Goal: Task Accomplishment & Management: Manage account settings

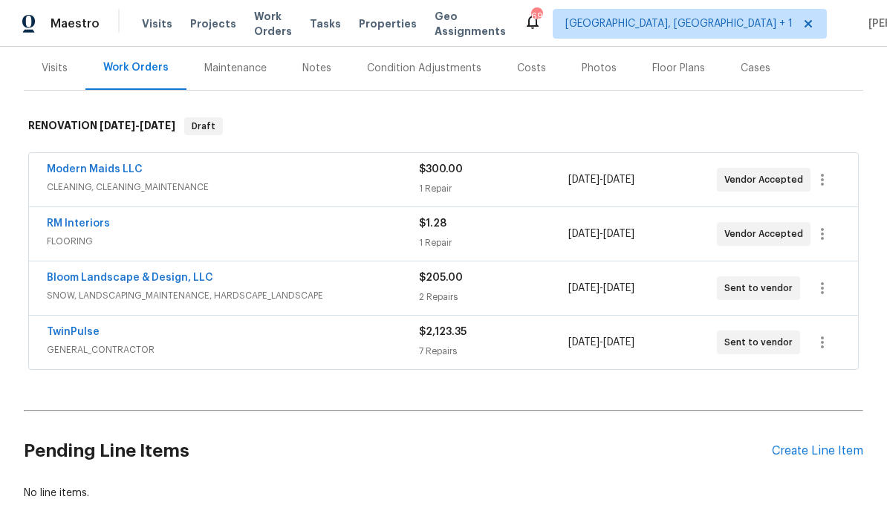
scroll to position [193, 0]
click at [823, 445] on div "Create Line Item" at bounding box center [817, 452] width 91 height 14
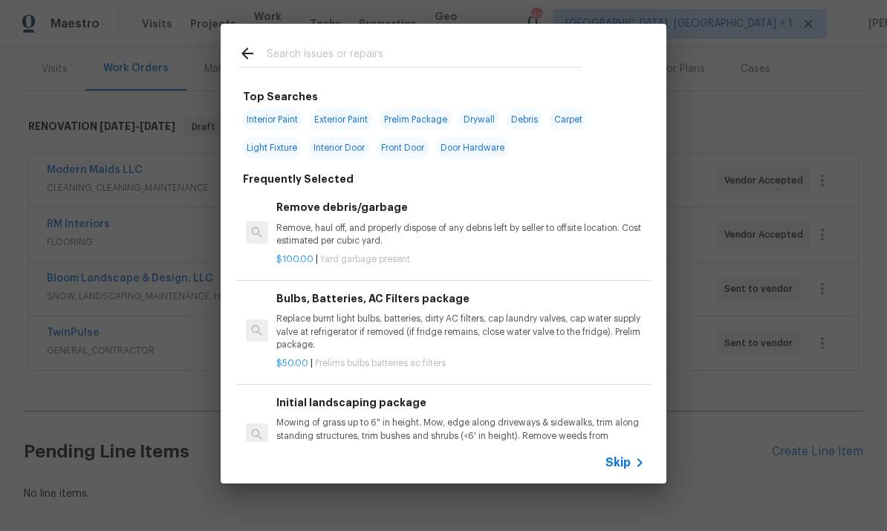
click at [296, 34] on div at bounding box center [410, 53] width 379 height 59
click at [281, 47] on input "text" at bounding box center [424, 56] width 315 height 22
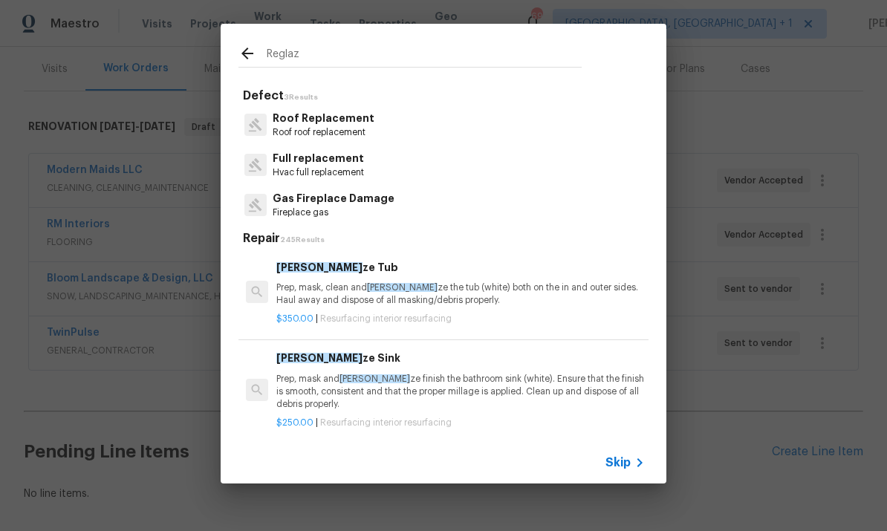
type input "Reglaze"
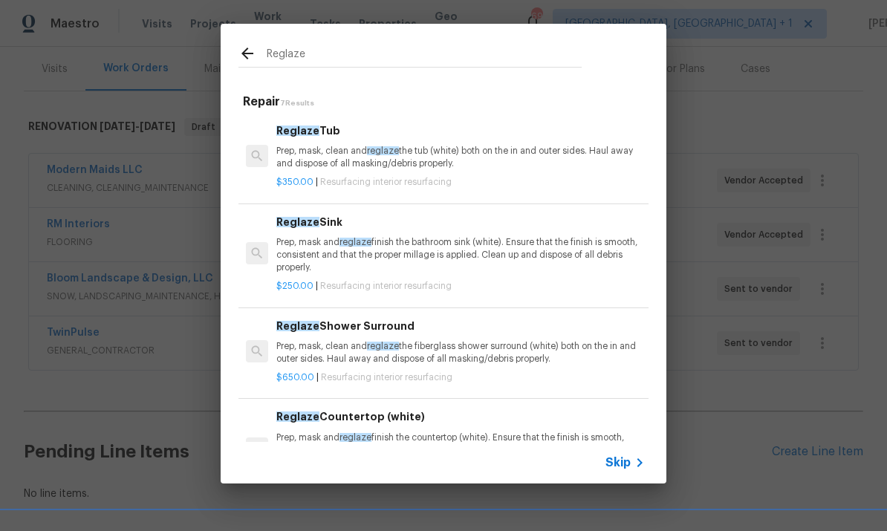
click at [311, 143] on div "Reglaze Tub Prep, mask, clean and reglaze the tub (white) both on the in and ou…" at bounding box center [460, 147] width 369 height 48
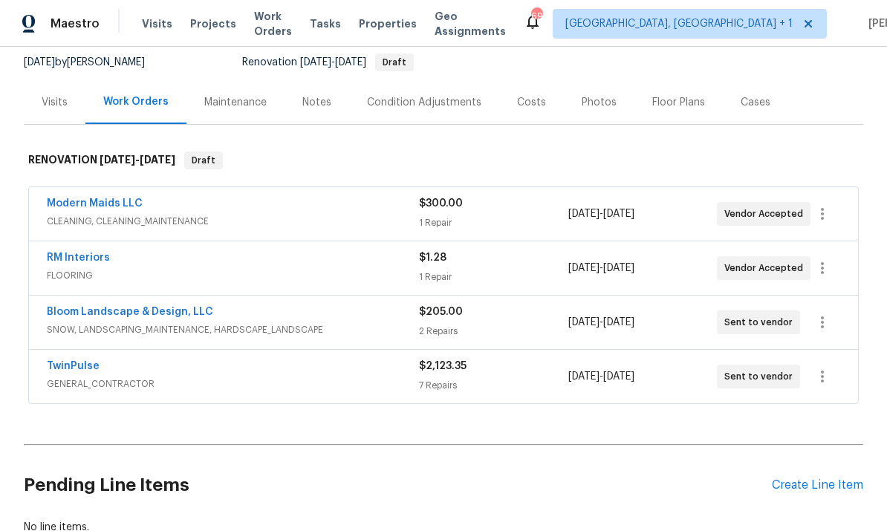
scroll to position [159, 0]
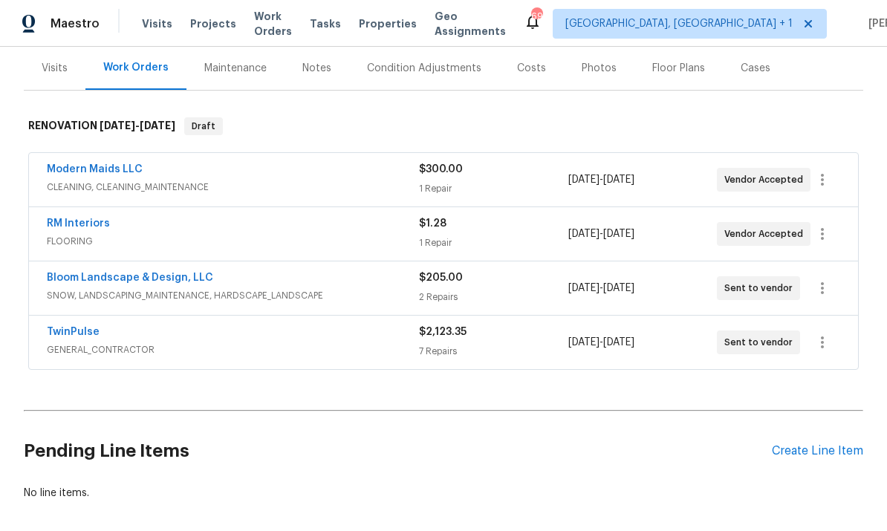
scroll to position [193, 0]
click at [77, 328] on link "TwinPulse" at bounding box center [73, 333] width 53 height 10
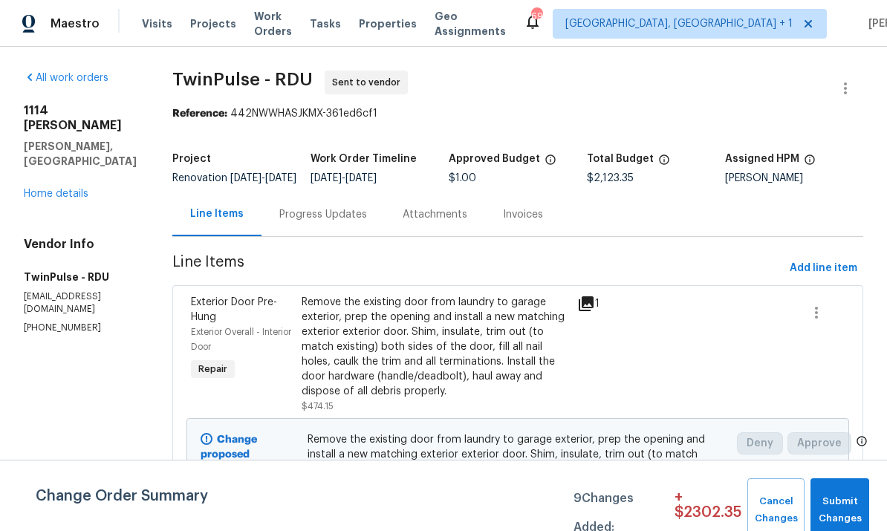
click at [61, 189] on link "Home details" at bounding box center [56, 194] width 65 height 10
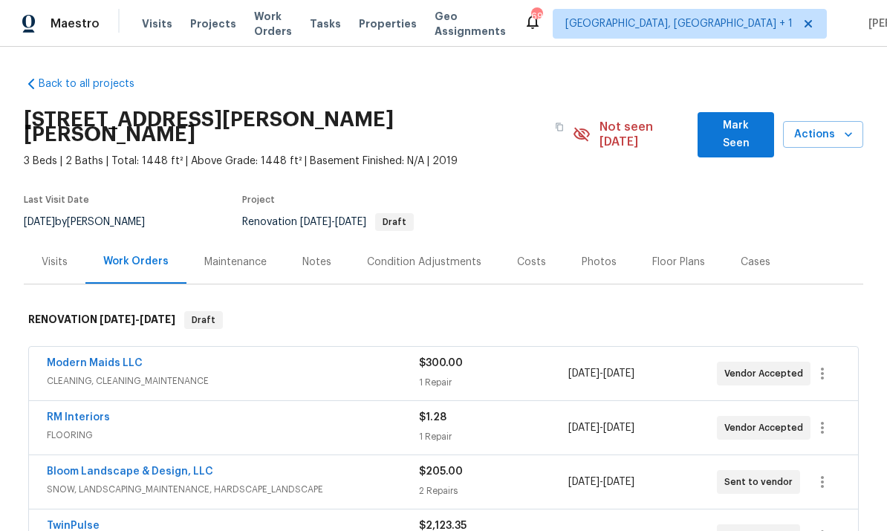
click at [176, 467] on link "Bloom Landscape & Design, LLC" at bounding box center [130, 472] width 166 height 10
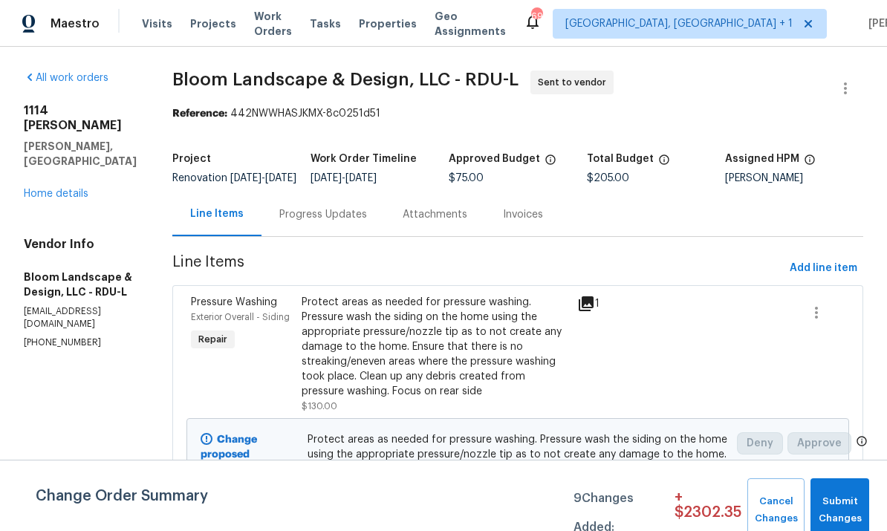
click at [74, 189] on link "Home details" at bounding box center [56, 194] width 65 height 10
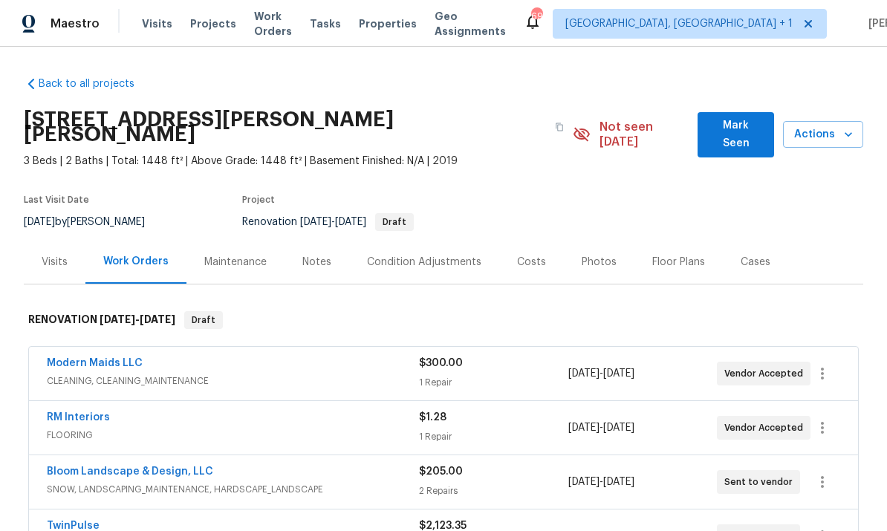
click at [102, 358] on link "Modern Maids LLC" at bounding box center [95, 363] width 96 height 10
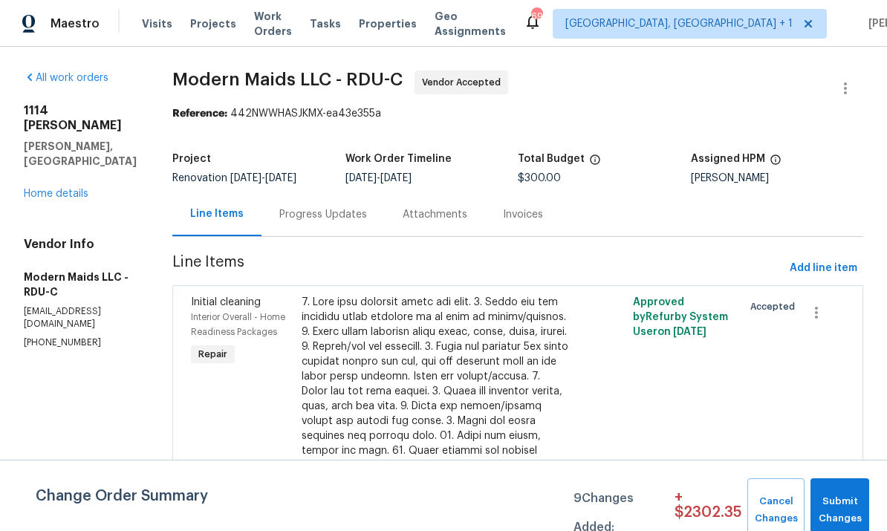
click at [60, 189] on link "Home details" at bounding box center [56, 194] width 65 height 10
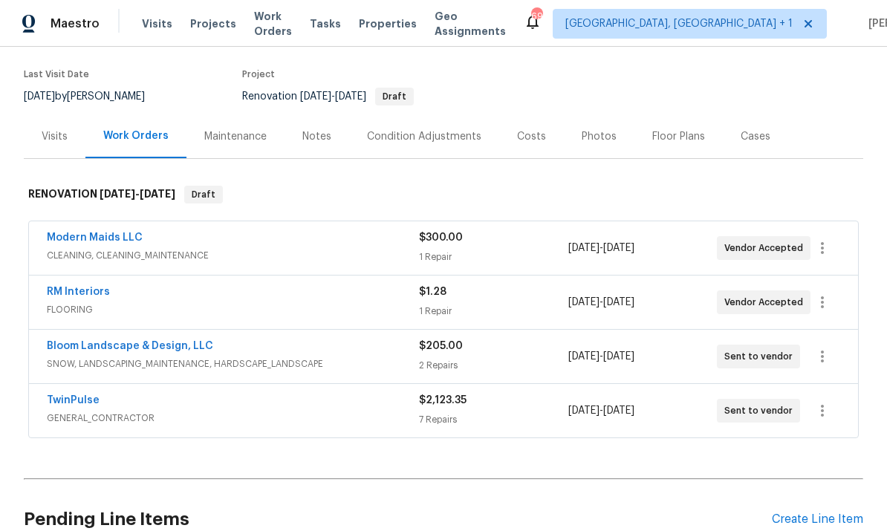
scroll to position [137, 0]
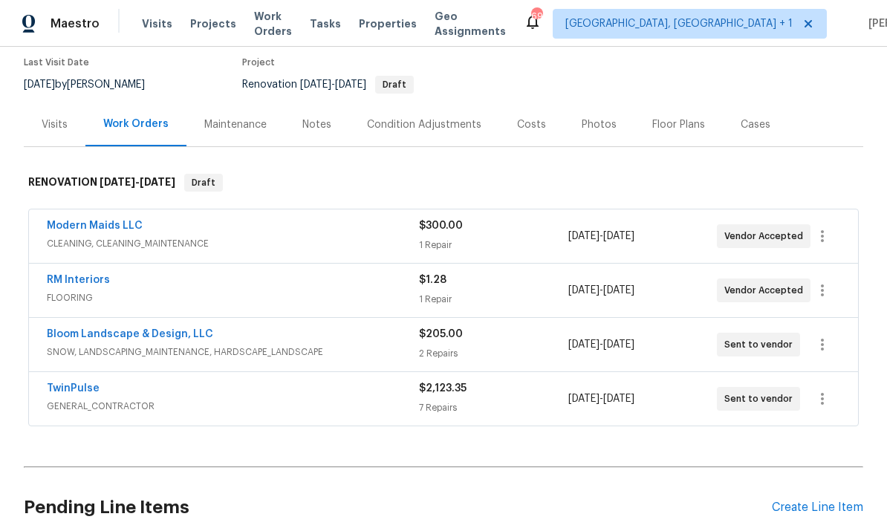
click at [812, 501] on div "Create Line Item" at bounding box center [817, 508] width 91 height 14
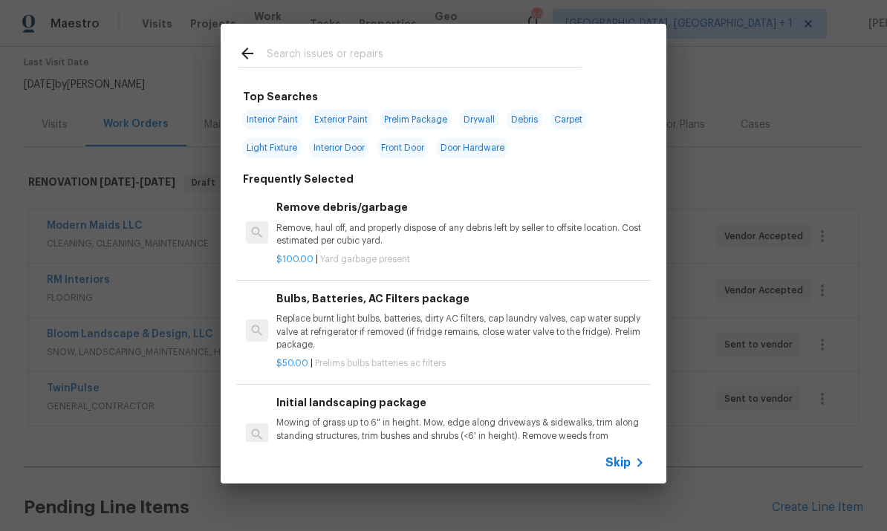
click at [316, 51] on input "text" at bounding box center [424, 56] width 315 height 22
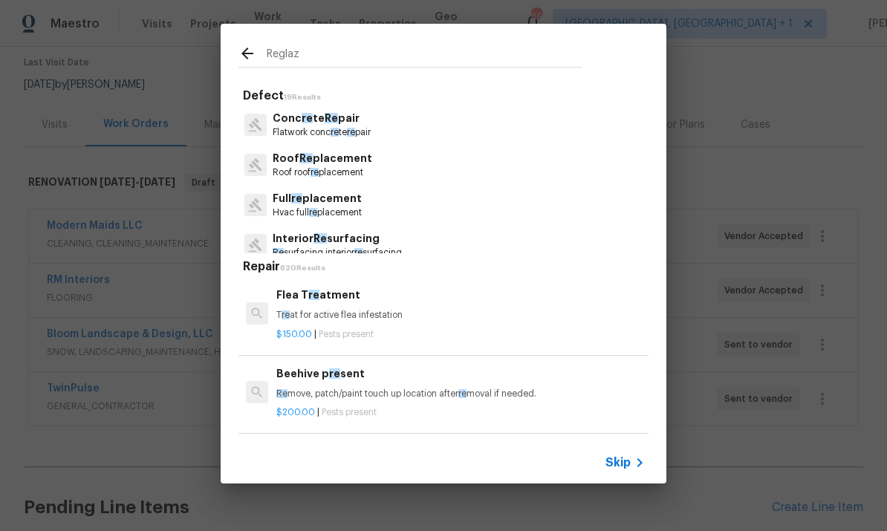
type input "Reglaze"
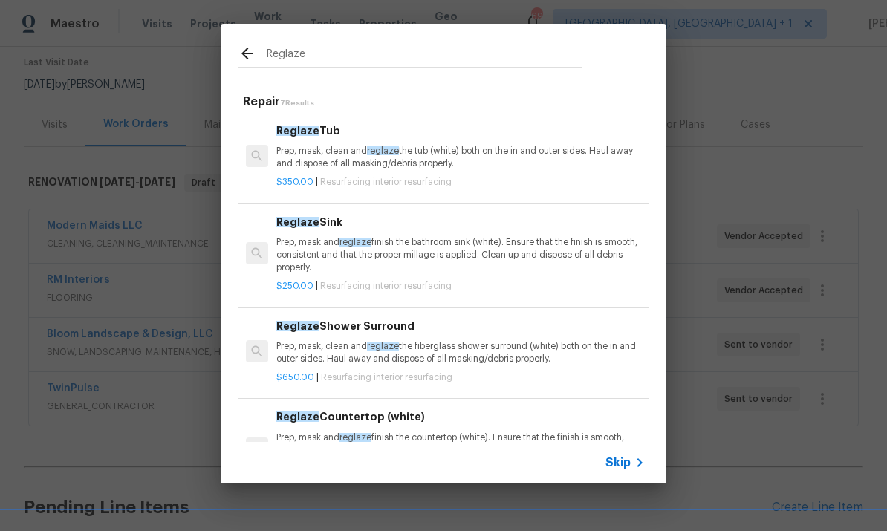
click at [322, 144] on div "Reglaze Tub Prep, mask, clean and reglaze the tub (white) both on the in and ou…" at bounding box center [460, 147] width 369 height 48
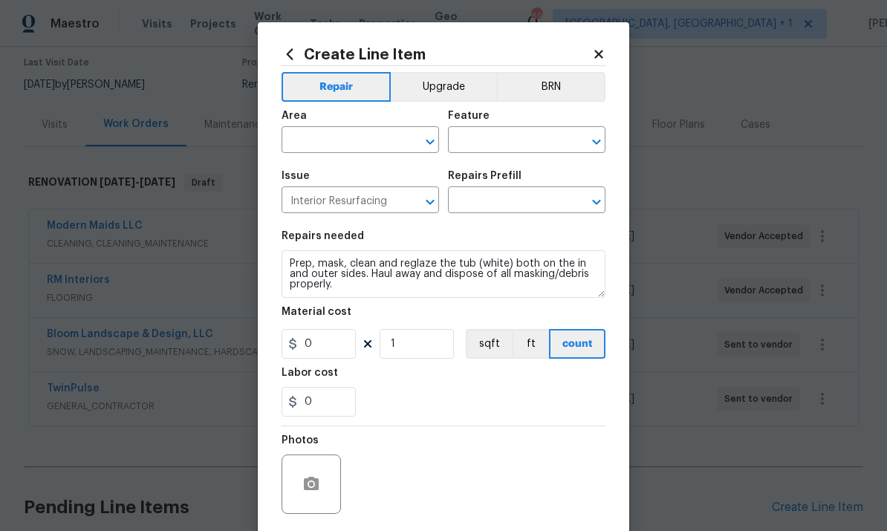
type input "Reglaze Tub $350.00"
type input "350"
click at [333, 142] on input "text" at bounding box center [340, 141] width 116 height 23
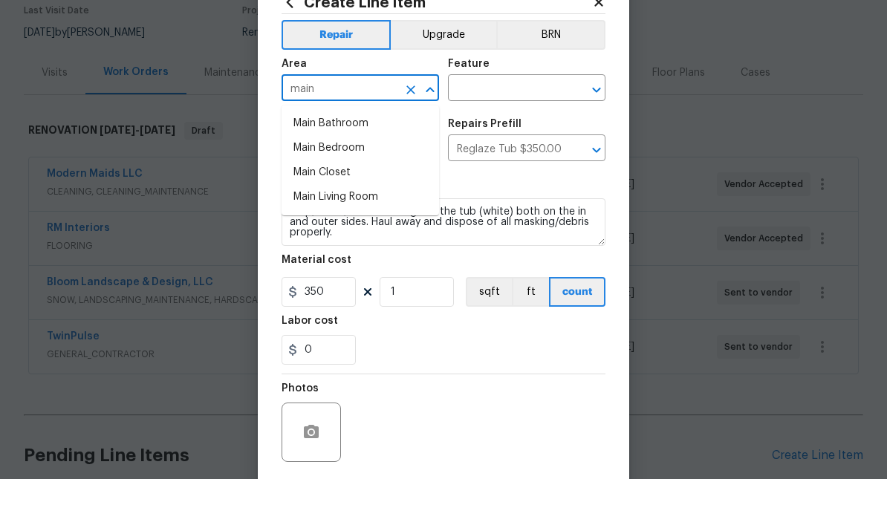
click at [348, 163] on li "Main Bathroom" at bounding box center [361, 175] width 158 height 25
type input "Main Bathroom"
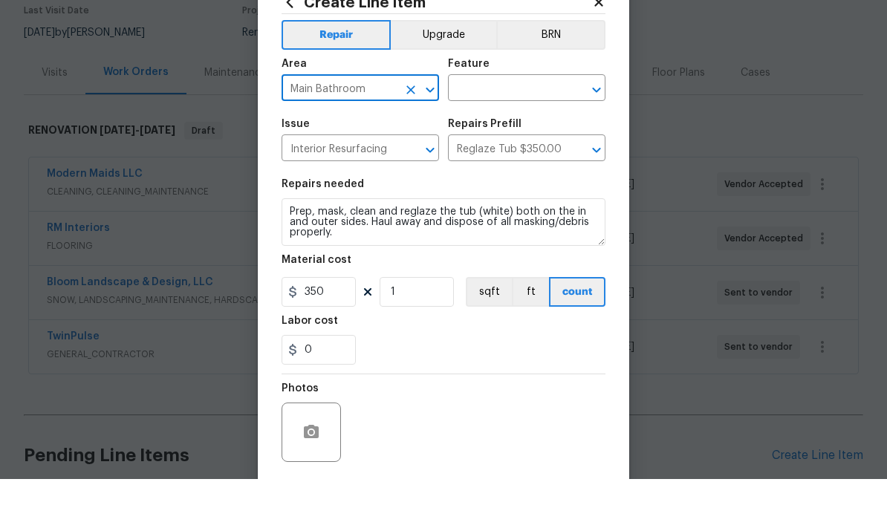
click at [493, 130] on input "text" at bounding box center [506, 141] width 116 height 23
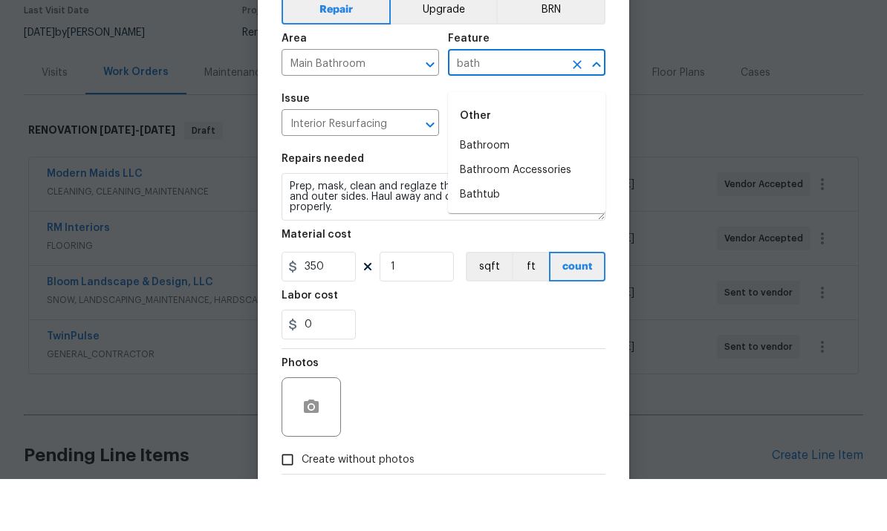
scroll to position [37, 0]
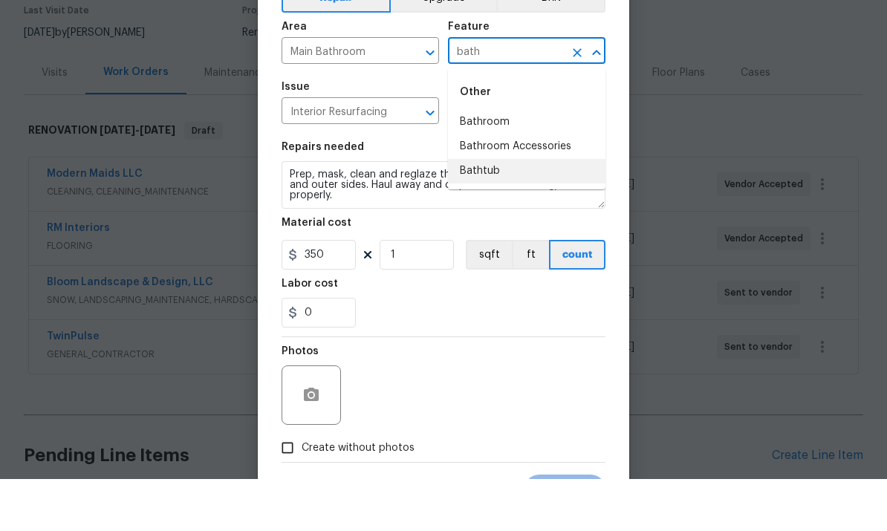
click at [481, 211] on li "Bathtub" at bounding box center [527, 223] width 158 height 25
type input "Bathtub"
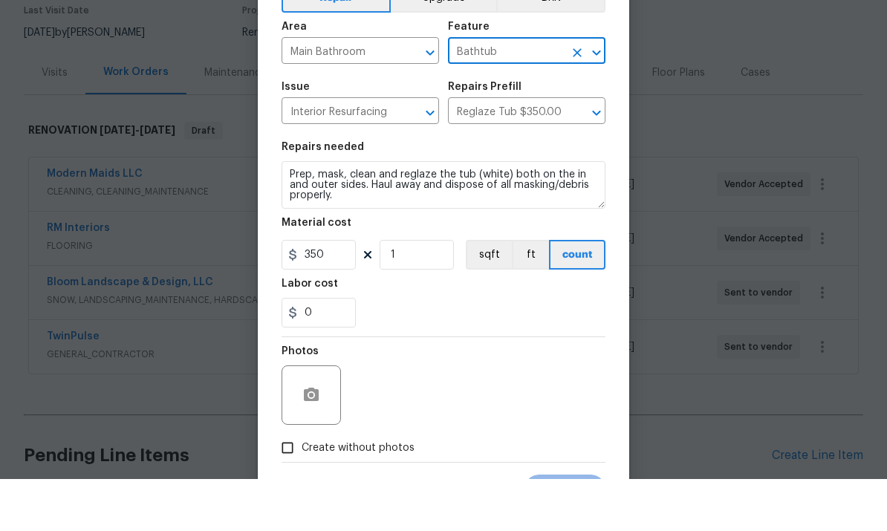
scroll to position [52, 0]
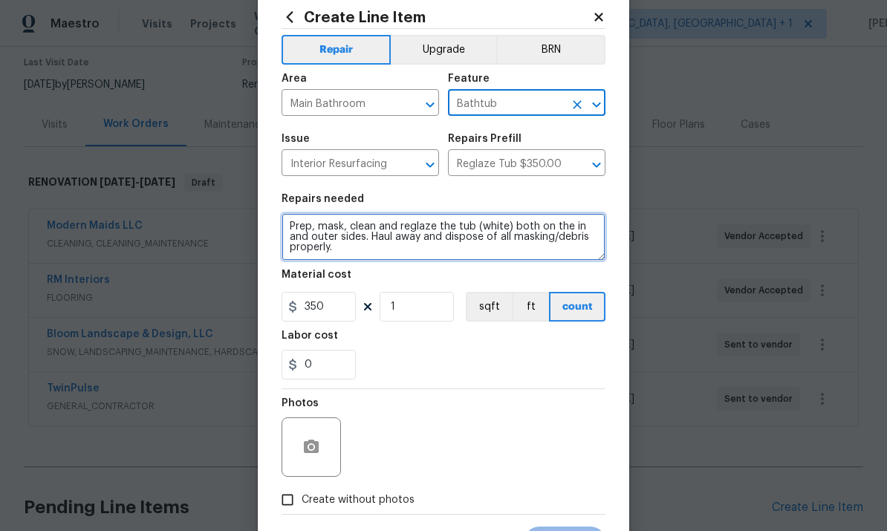
click at [354, 243] on textarea "Prep, mask, clean and reglaze the tub (white) both on the in and outer sides. H…" at bounding box center [444, 237] width 324 height 48
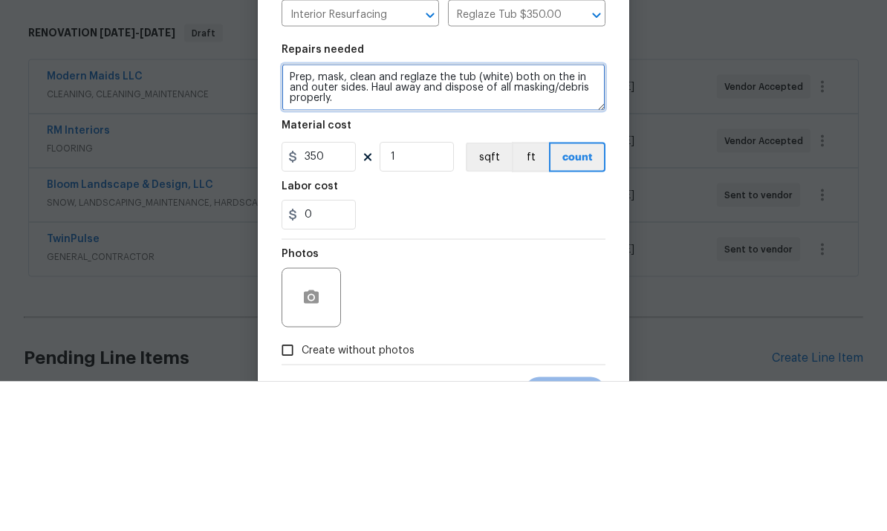
click at [349, 213] on textarea "Prep, mask, clean and reglaze the tub (white) both on the in and outer sides. H…" at bounding box center [444, 237] width 324 height 48
click at [435, 213] on textarea "Prep, mask, and deepnclean and reglaze the tub (white) both on the in and outer…" at bounding box center [444, 237] width 324 height 48
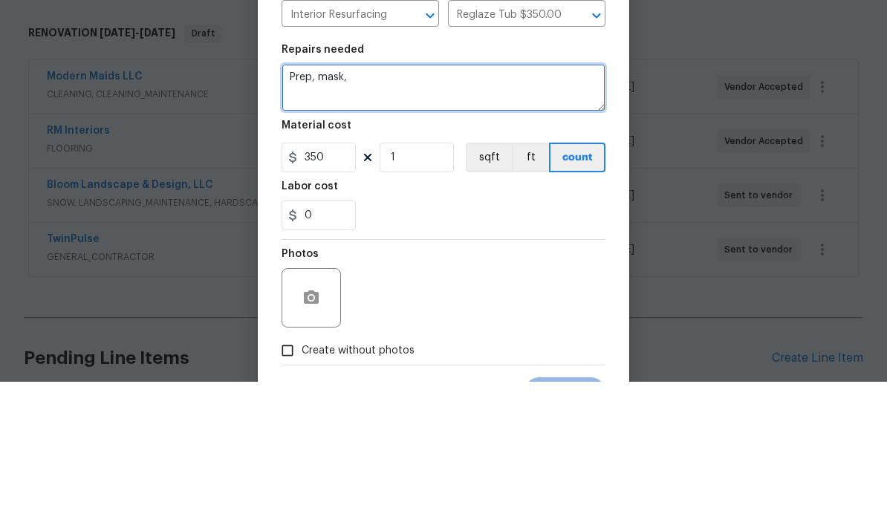
type textarea "Prep,"
type textarea "Deep clean main shower ."
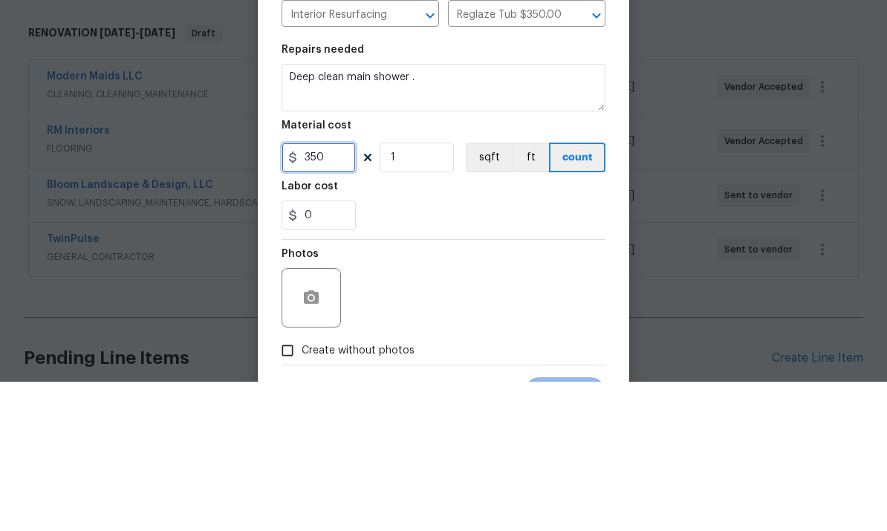
click at [336, 292] on input "350" at bounding box center [319, 307] width 74 height 30
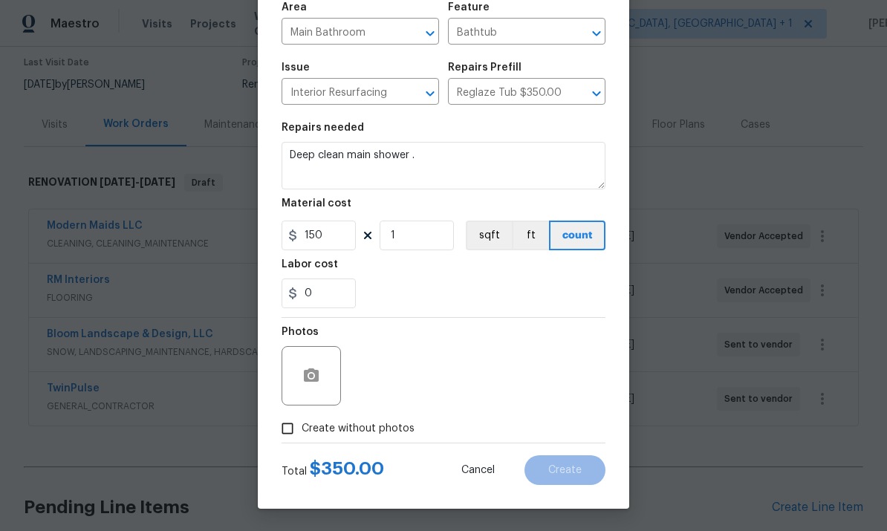
scroll to position [111, 0]
type input "150"
click at [308, 376] on icon "button" at bounding box center [311, 375] width 15 height 13
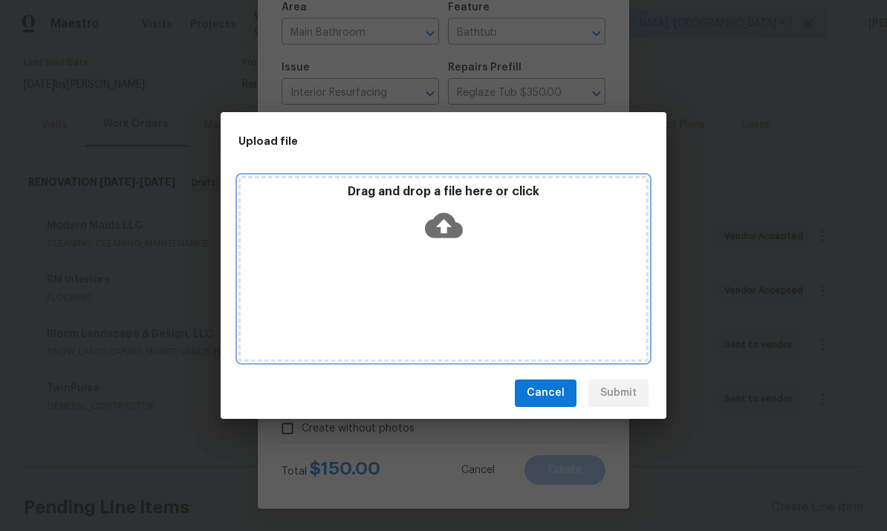
click at [432, 221] on icon at bounding box center [444, 225] width 38 height 25
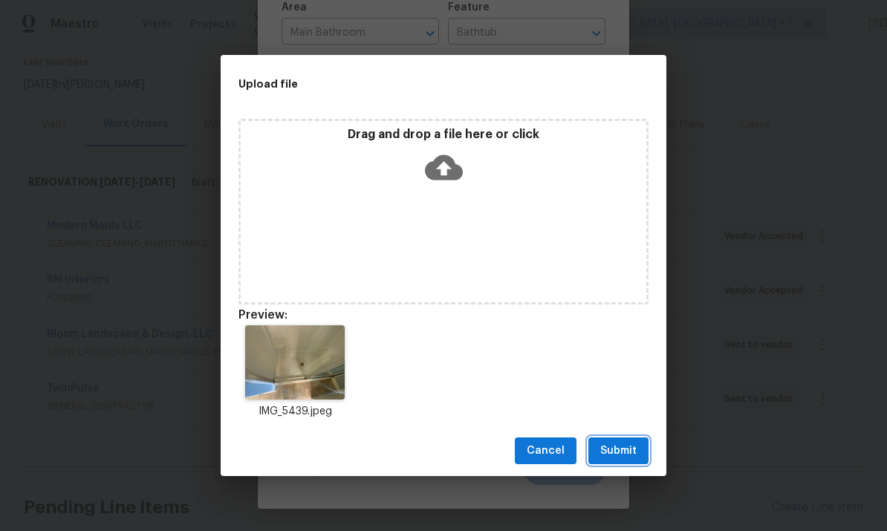
click at [629, 454] on span "Submit" at bounding box center [618, 451] width 36 height 19
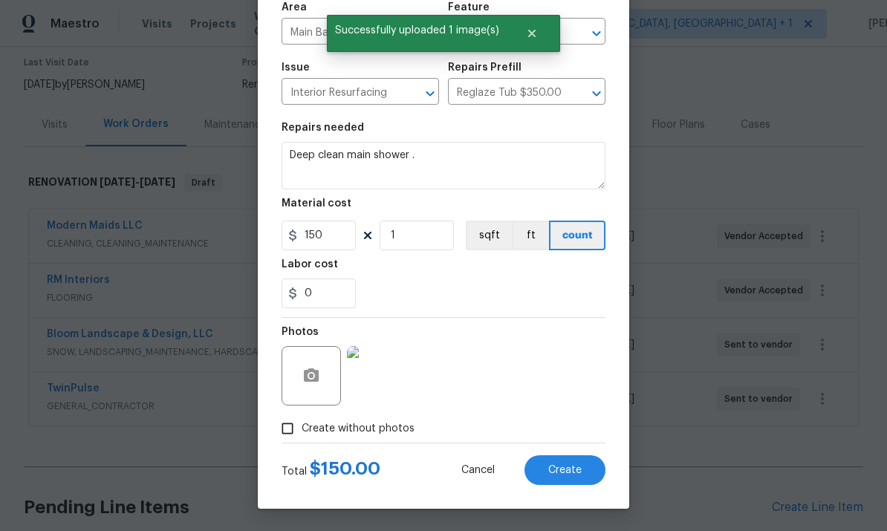
click at [381, 376] on img at bounding box center [376, 375] width 59 height 59
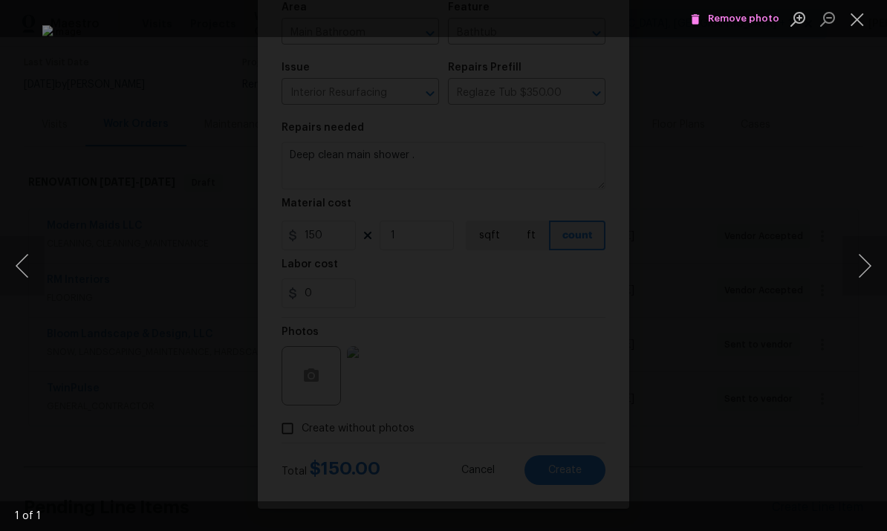
click at [875, 140] on div "Lightbox" at bounding box center [443, 265] width 887 height 531
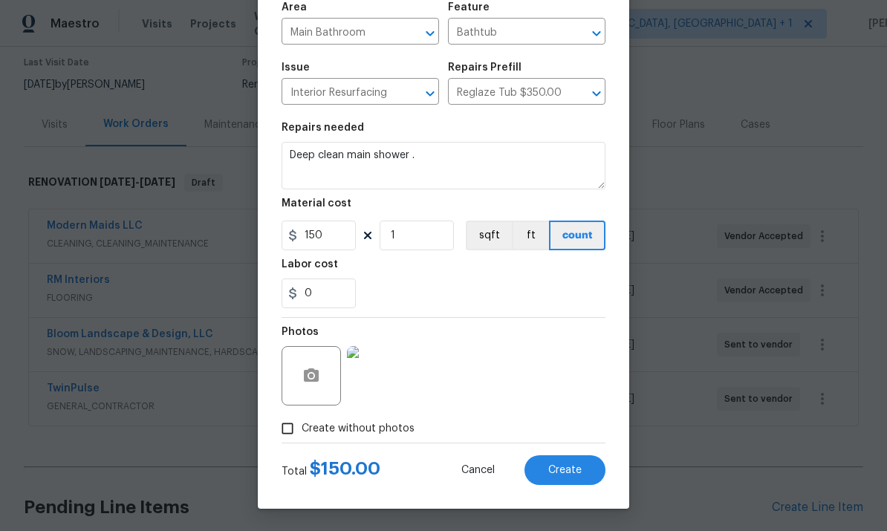
click at [571, 470] on span "Create" at bounding box center [564, 470] width 33 height 11
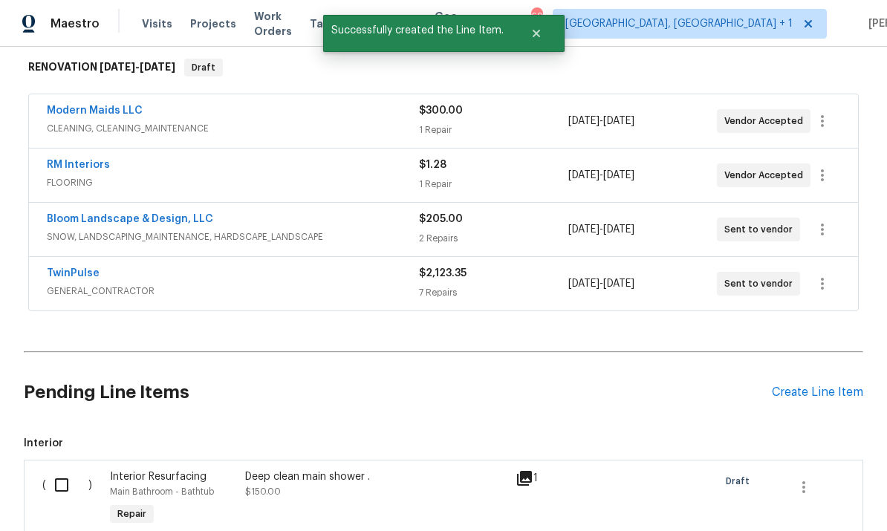
scroll to position [256, 0]
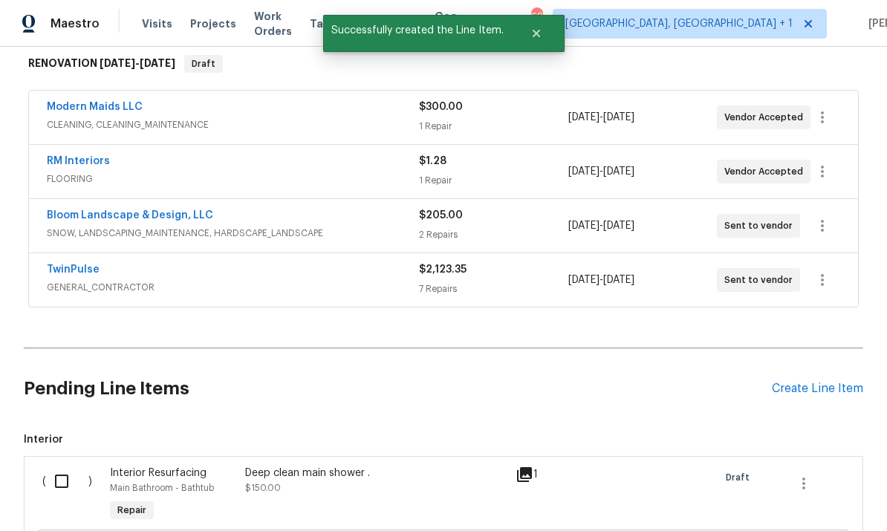
click at [60, 466] on input "checkbox" at bounding box center [67, 481] width 42 height 31
checkbox input "true"
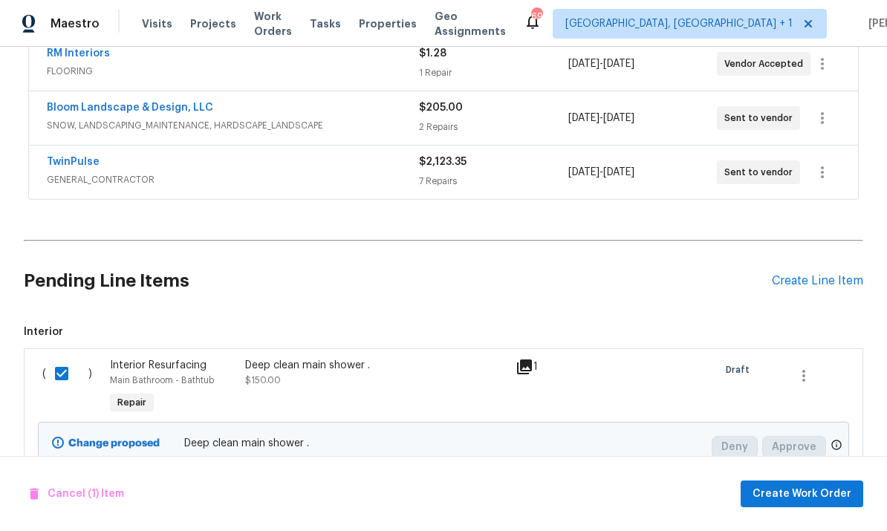
scroll to position [363, 0]
click at [804, 501] on span "Create Work Order" at bounding box center [802, 494] width 99 height 19
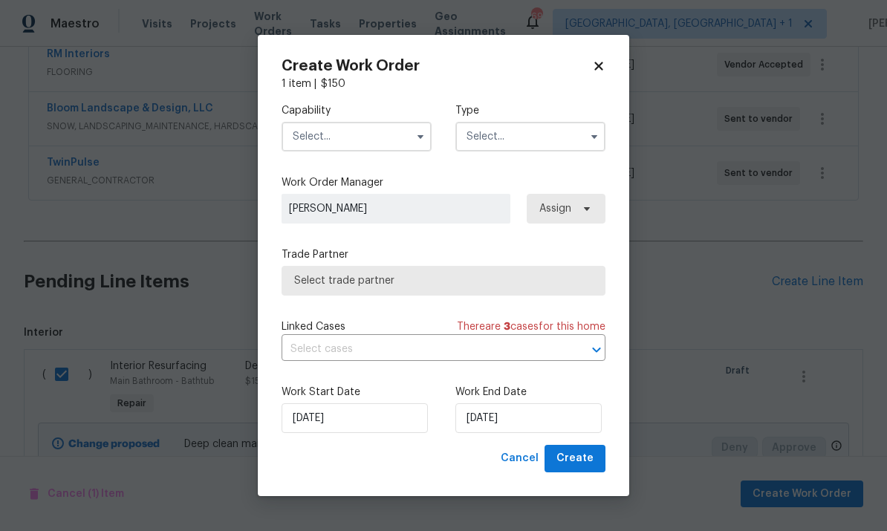
click at [382, 126] on input "text" at bounding box center [357, 137] width 150 height 30
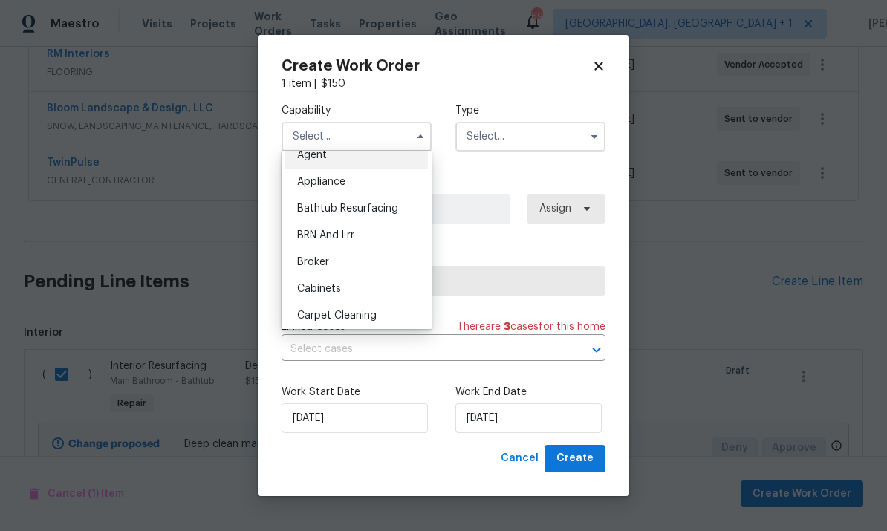
scroll to position [12, 0]
click at [380, 201] on div "Bathtub Resurfacing" at bounding box center [356, 209] width 143 height 27
type input "Bathtub Resurfacing"
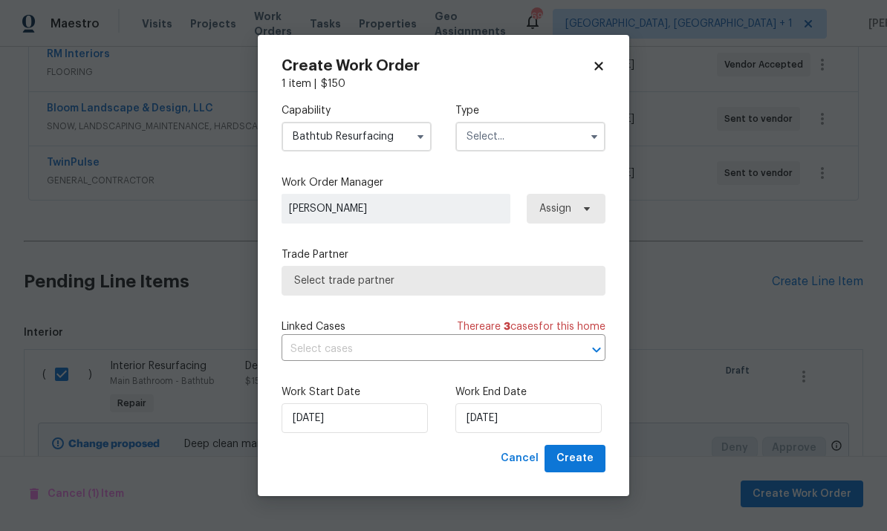
click at [571, 134] on input "text" at bounding box center [530, 137] width 150 height 30
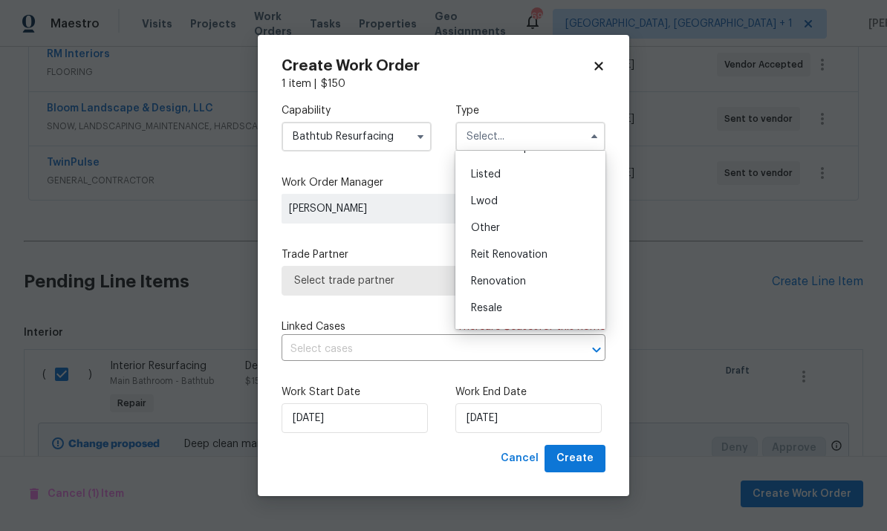
scroll to position [129, 0]
click at [517, 284] on span "Renovation" at bounding box center [498, 279] width 55 height 10
type input "Renovation"
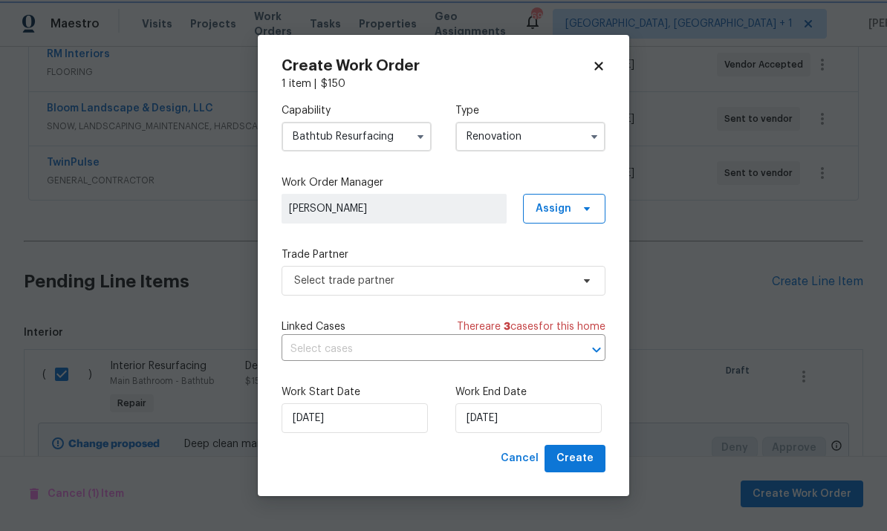
scroll to position [0, 0]
click at [570, 282] on span "Select trade partner" at bounding box center [432, 280] width 277 height 15
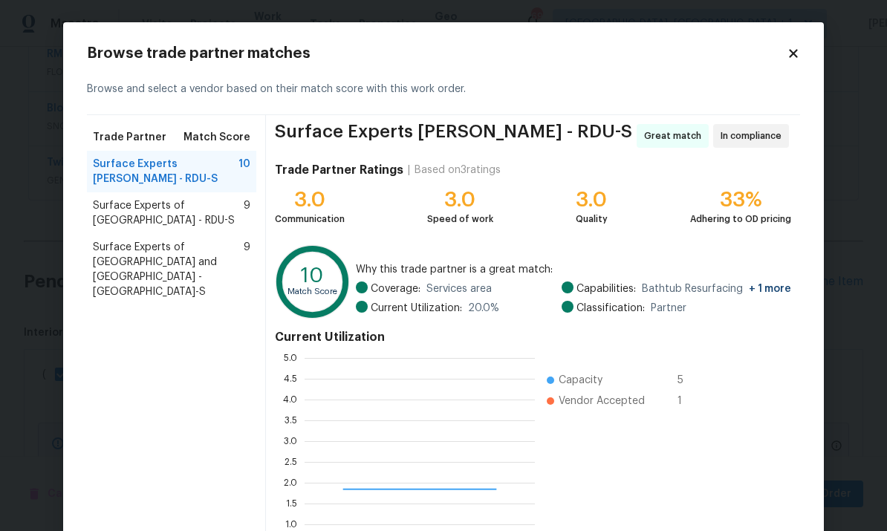
scroll to position [208, 230]
click at [200, 157] on span "Surface Experts Cary - RDU-S" at bounding box center [166, 172] width 146 height 30
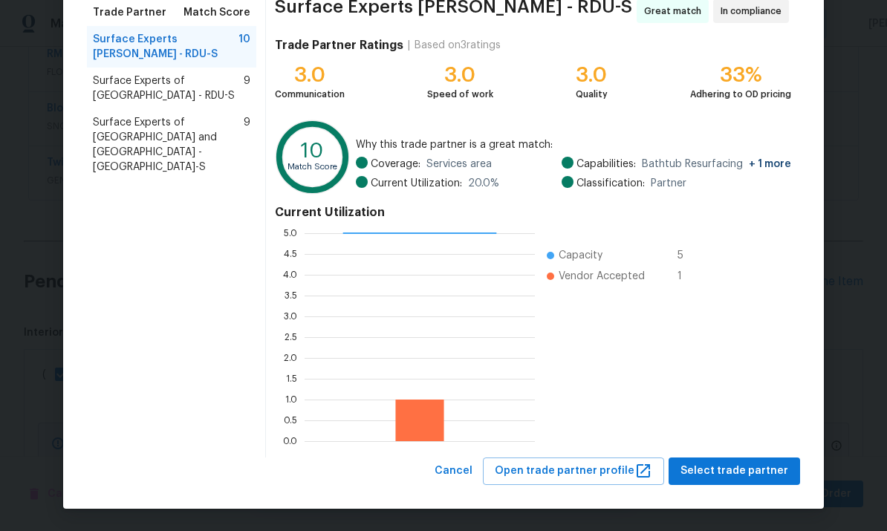
scroll to position [124, 0]
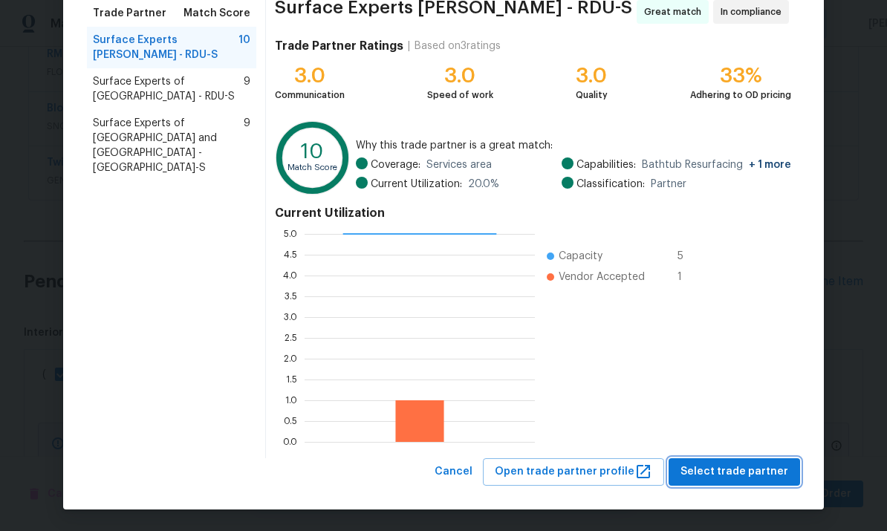
click at [749, 472] on span "Select trade partner" at bounding box center [735, 472] width 108 height 19
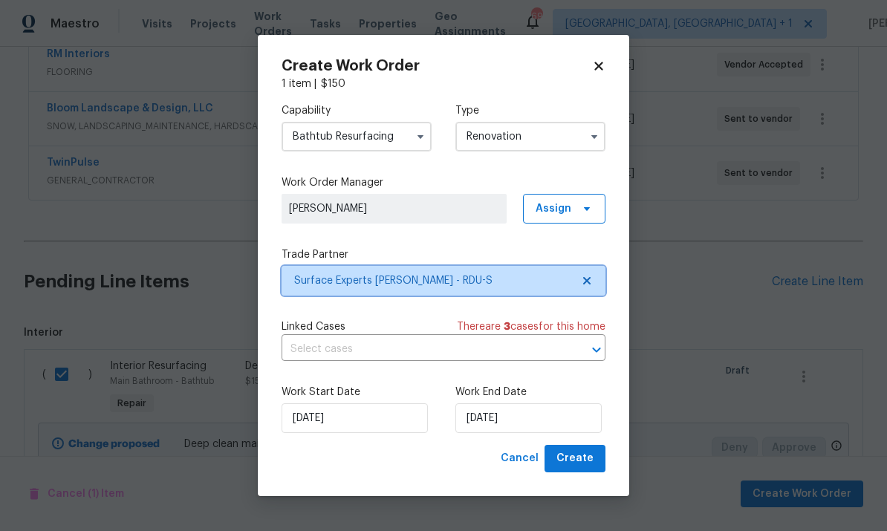
scroll to position [0, 0]
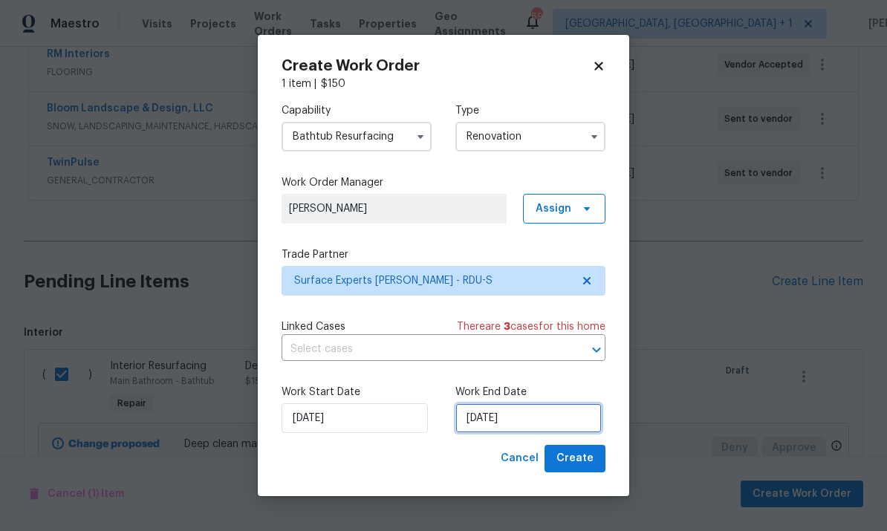
click at [546, 420] on input "9/17/2025" at bounding box center [528, 418] width 146 height 30
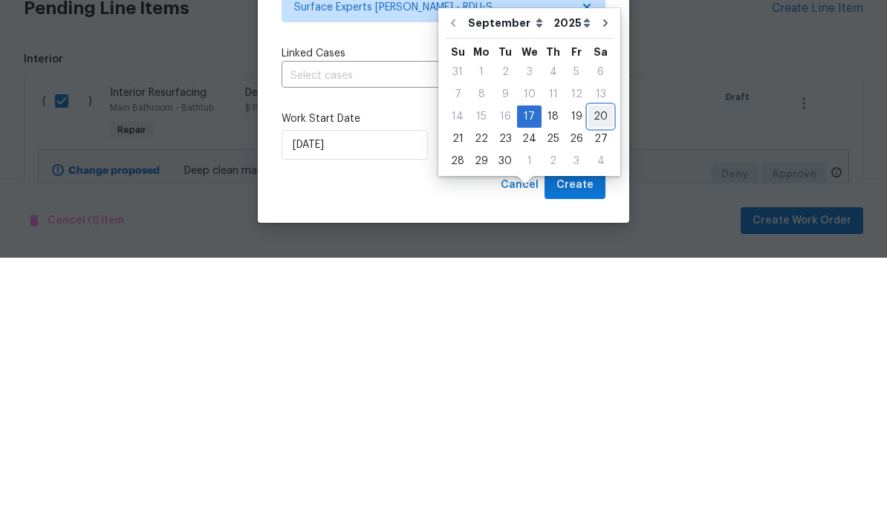
click at [591, 380] on div "20" at bounding box center [600, 390] width 25 height 21
type input "9/20/2025"
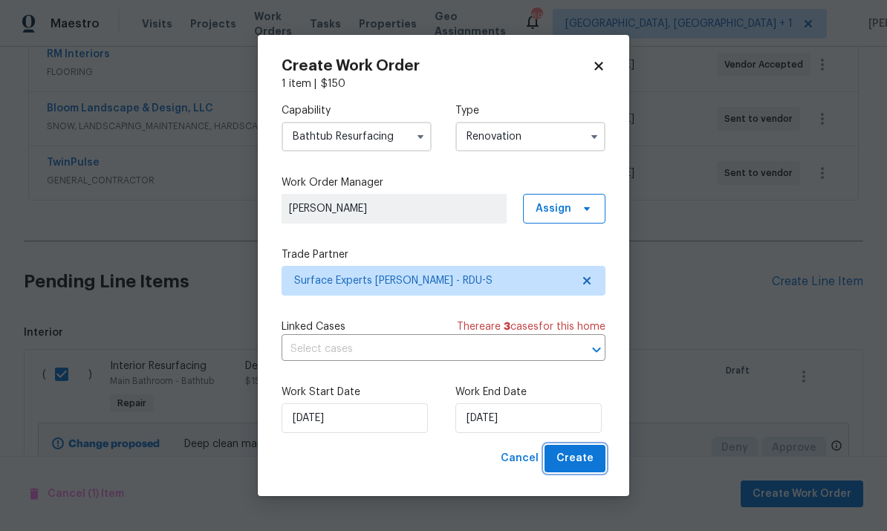
click at [587, 449] on button "Create" at bounding box center [575, 458] width 61 height 27
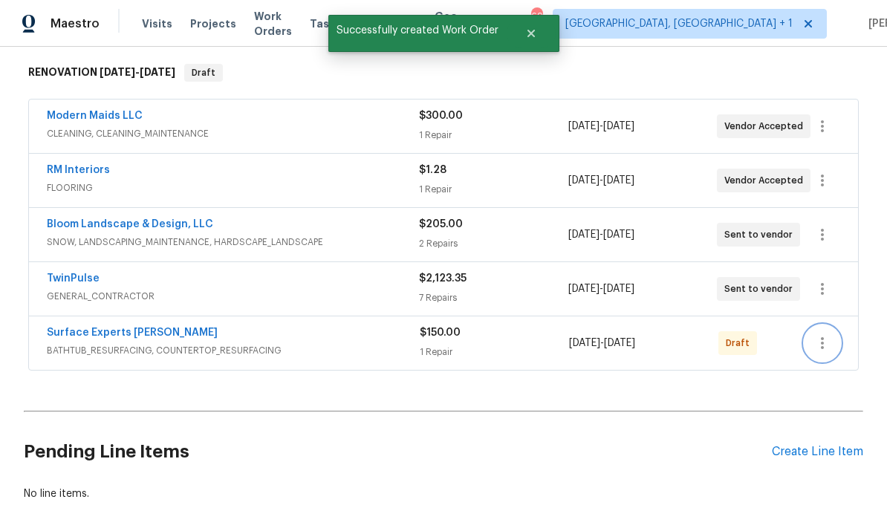
click at [826, 334] on icon "button" at bounding box center [823, 343] width 18 height 18
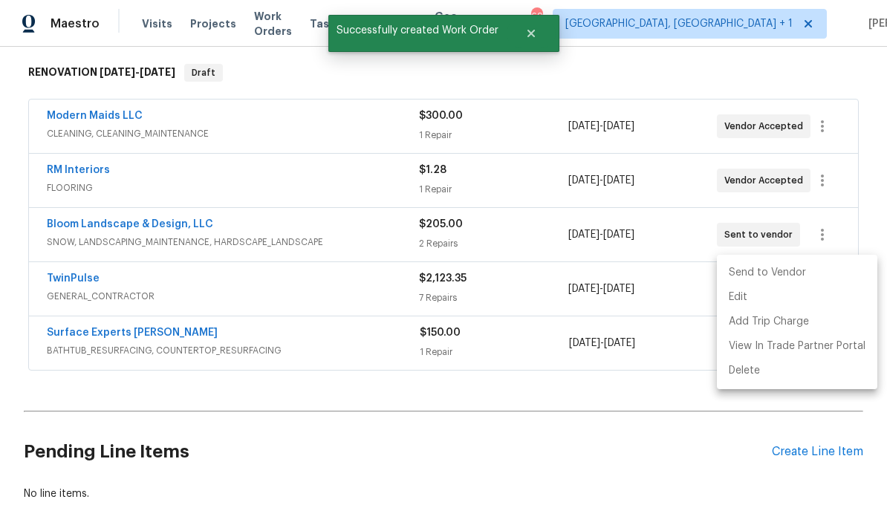
click at [768, 282] on li "Send to Vendor" at bounding box center [797, 273] width 160 height 25
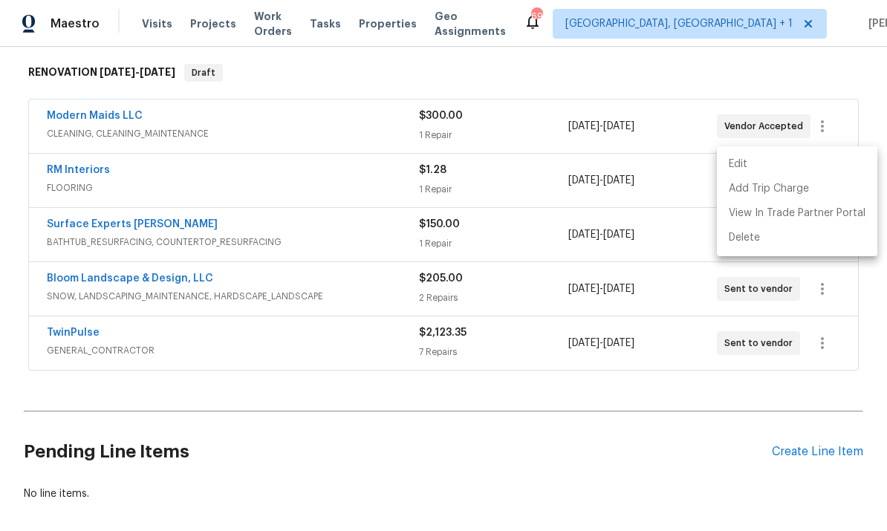
click at [628, 433] on div at bounding box center [443, 265] width 887 height 531
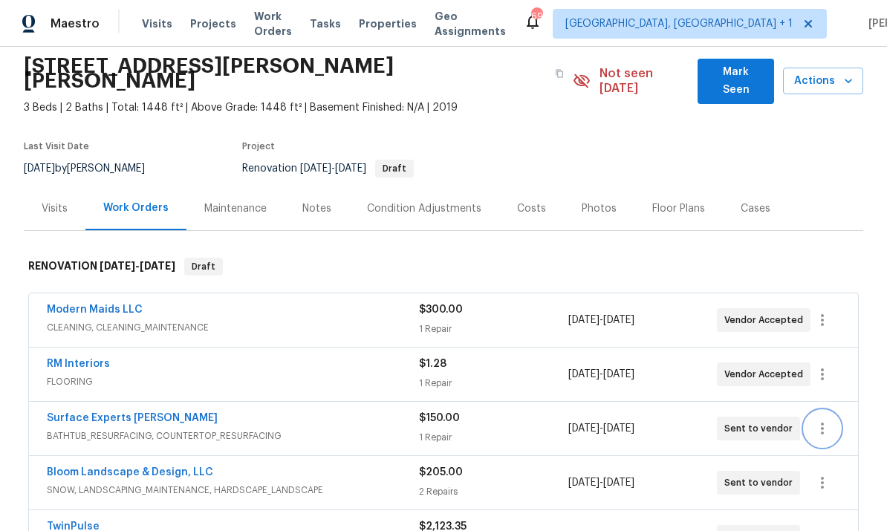
scroll to position [53, 0]
click at [114, 414] on link "Surface Experts Cary" at bounding box center [132, 419] width 171 height 10
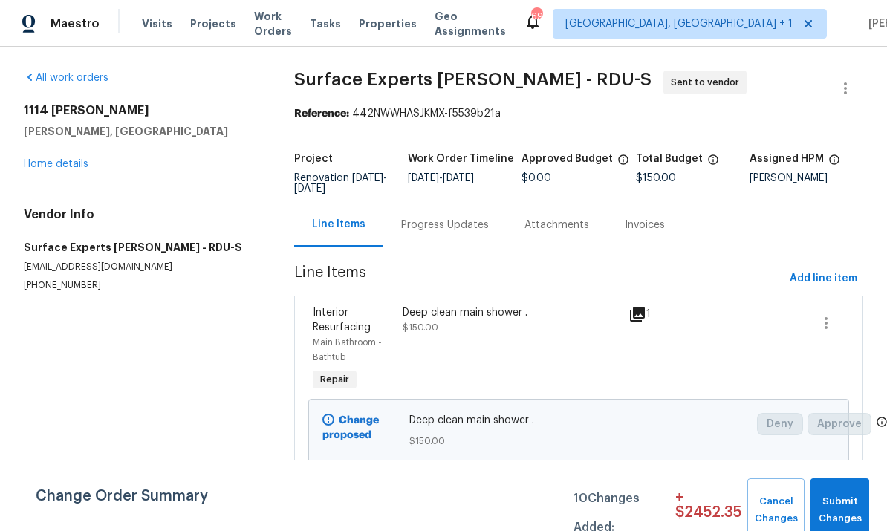
click at [441, 222] on div "Progress Updates" at bounding box center [445, 225] width 88 height 15
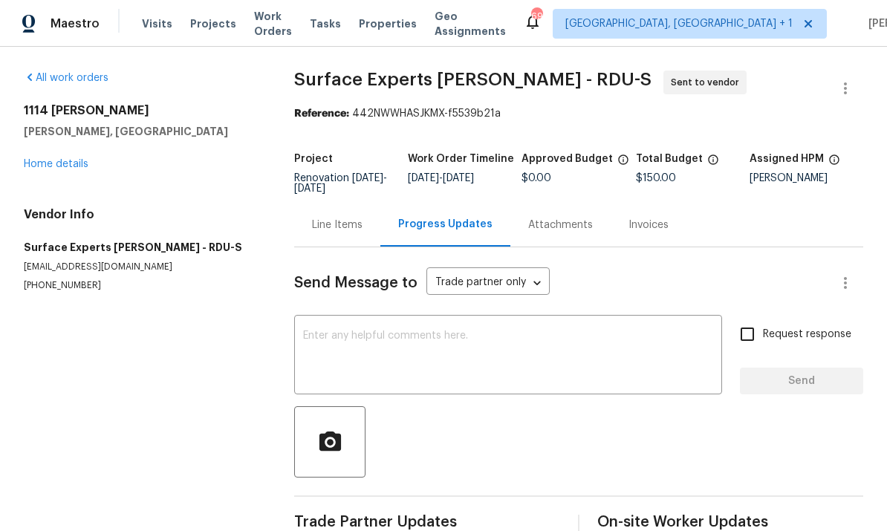
click at [364, 335] on textarea at bounding box center [508, 357] width 410 height 52
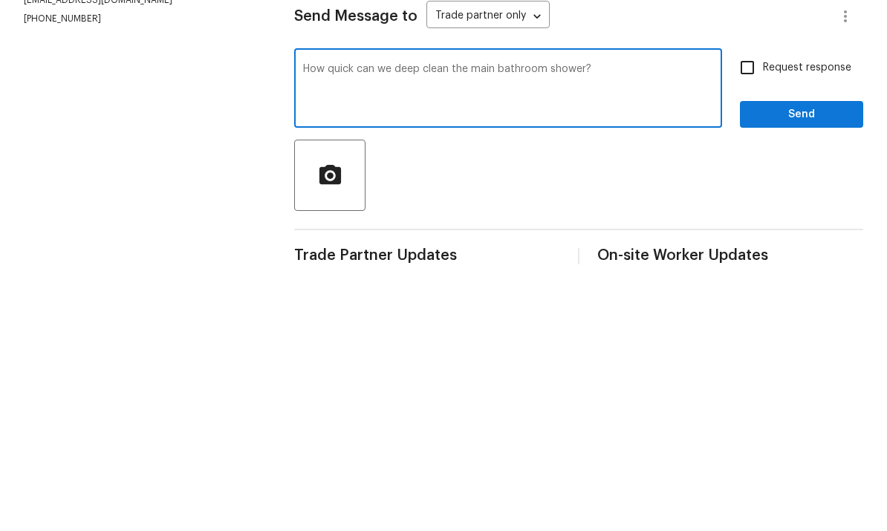
type textarea "How quick can we deep clean the main bathroom shower?"
click at [756, 319] on input "Request response" at bounding box center [747, 334] width 31 height 31
checkbox input "true"
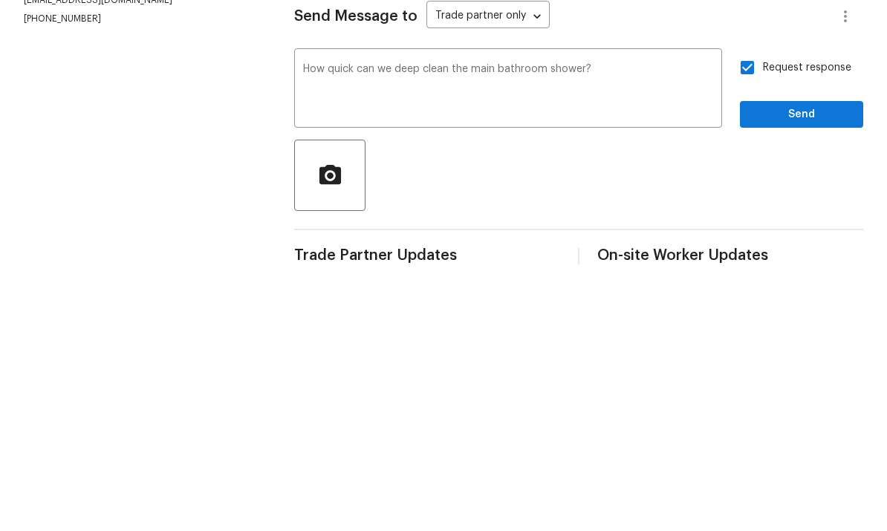
scroll to position [32, 0]
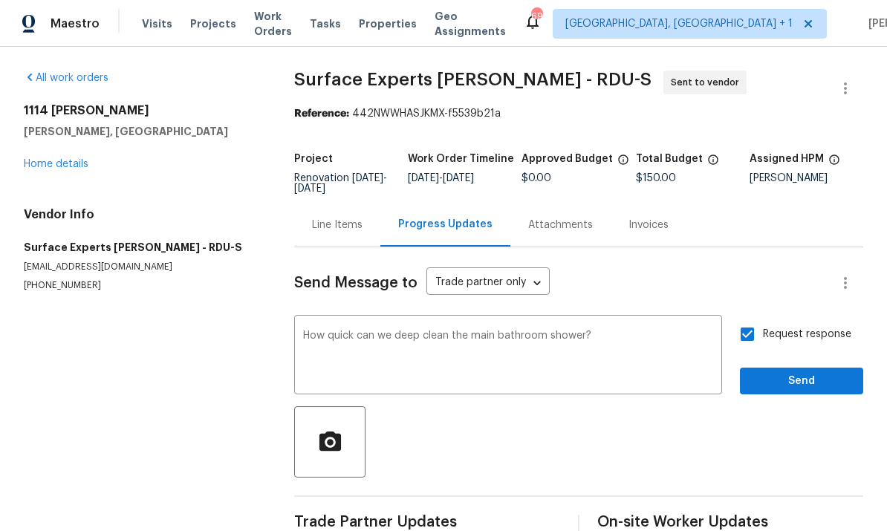
click at [810, 333] on div "Request response Send" at bounding box center [801, 357] width 123 height 76
click at [808, 368] on button "Send" at bounding box center [801, 381] width 123 height 27
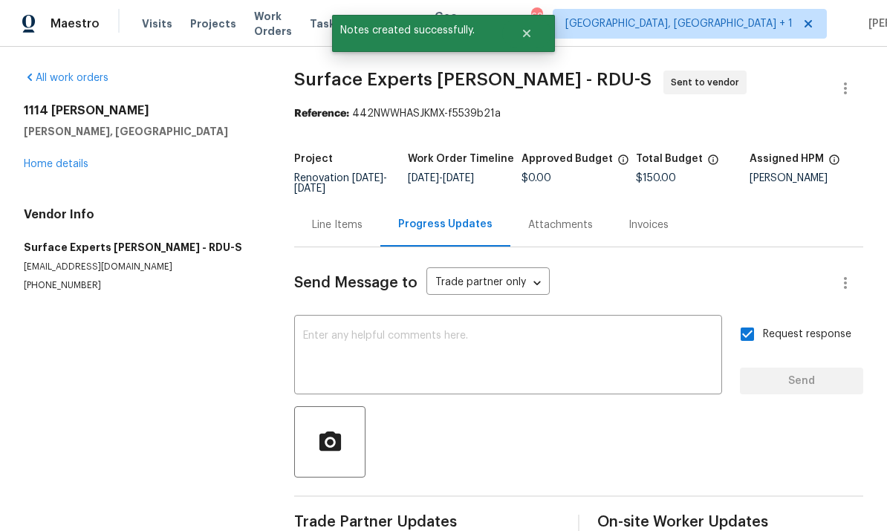
click at [80, 146] on div "All work orders 1114 Noor Ln Fuquay Varina, NC 27526 Home details Vendor Info S…" at bounding box center [141, 181] width 235 height 221
click at [66, 159] on link "Home details" at bounding box center [56, 164] width 65 height 10
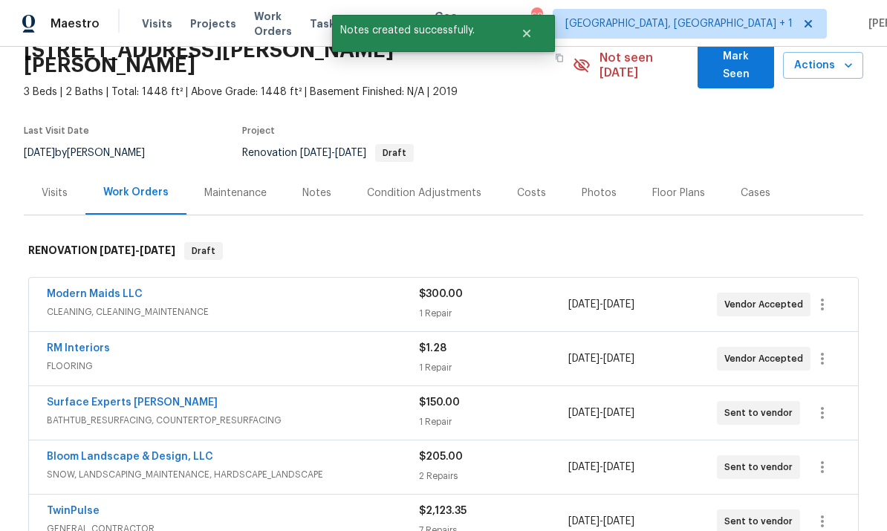
scroll to position [67, 0]
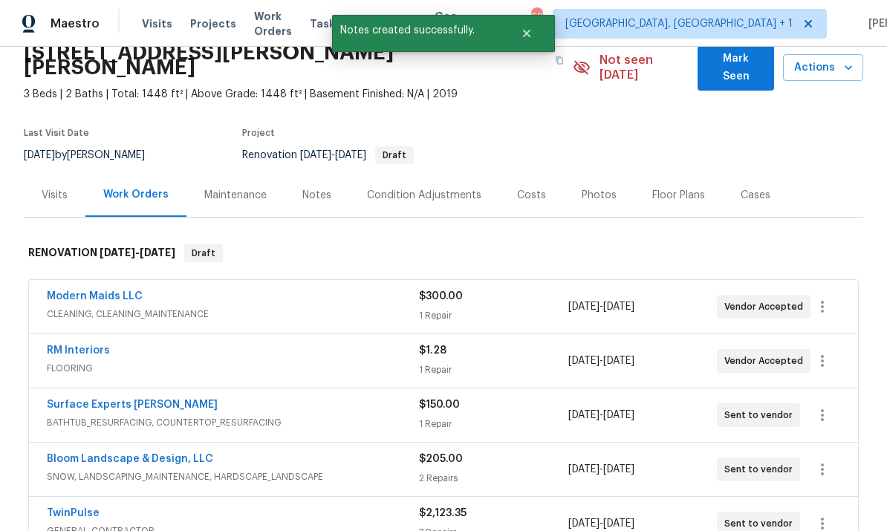
click at [85, 346] on link "RM Interiors" at bounding box center [78, 351] width 63 height 10
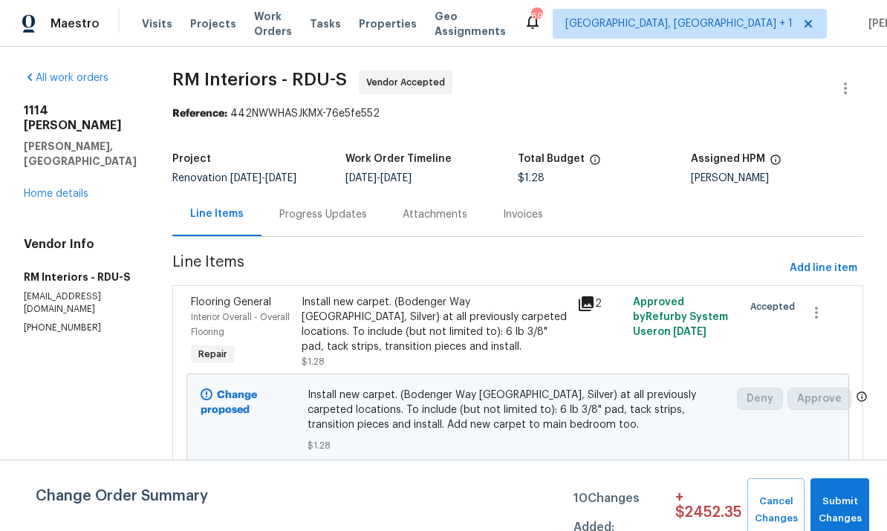
click at [325, 221] on div "Progress Updates" at bounding box center [323, 214] width 88 height 15
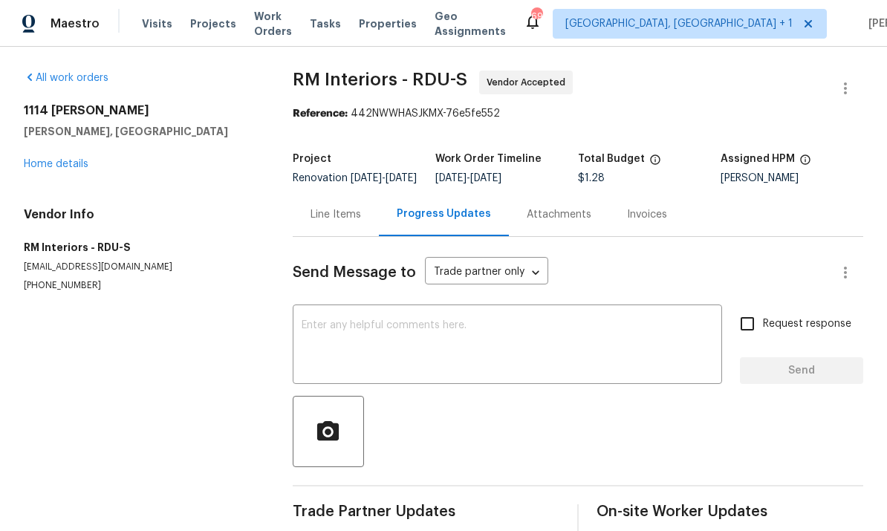
scroll to position [56, 0]
click at [68, 159] on link "Home details" at bounding box center [56, 164] width 65 height 10
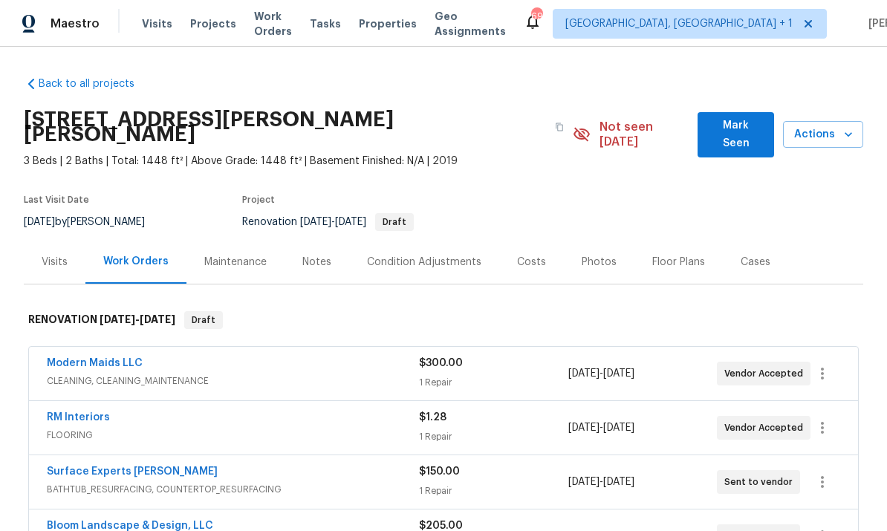
click at [736, 117] on span "Mark Seen" at bounding box center [736, 135] width 53 height 36
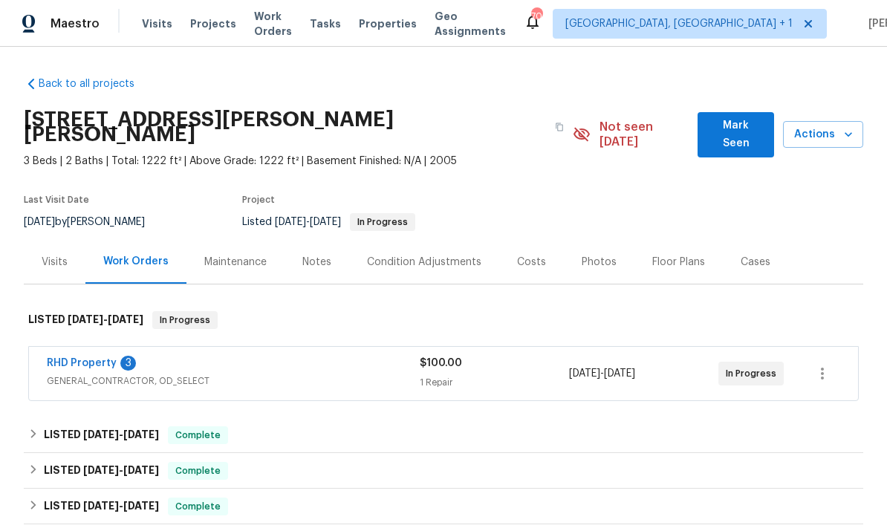
click at [96, 358] on link "RHD Property" at bounding box center [82, 363] width 70 height 10
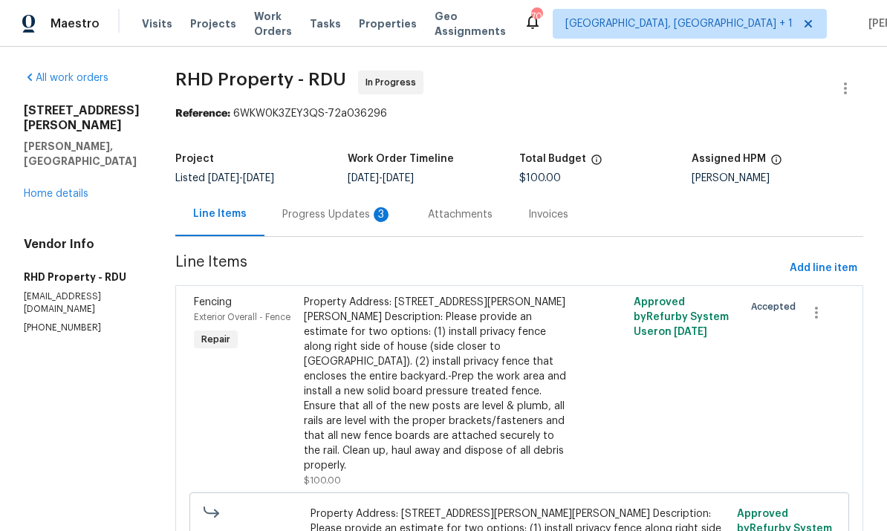
click at [354, 213] on div "Progress Updates 3" at bounding box center [337, 214] width 110 height 15
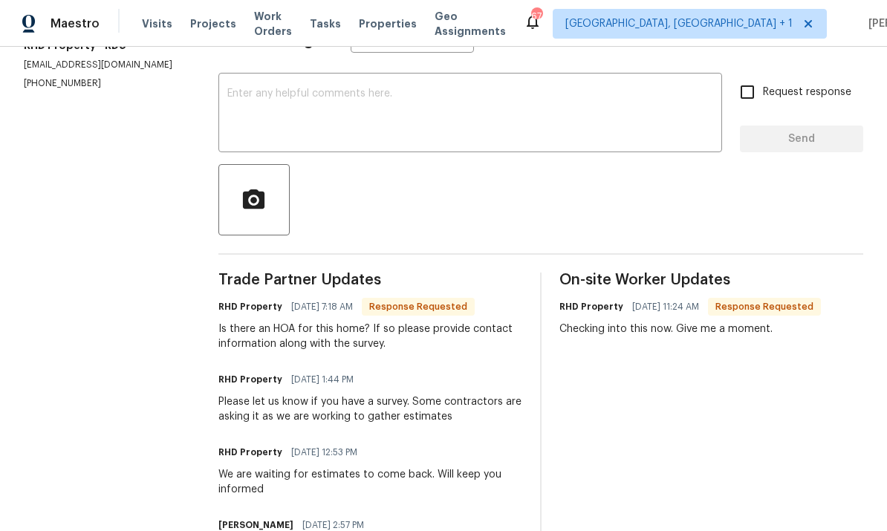
scroll to position [236, 0]
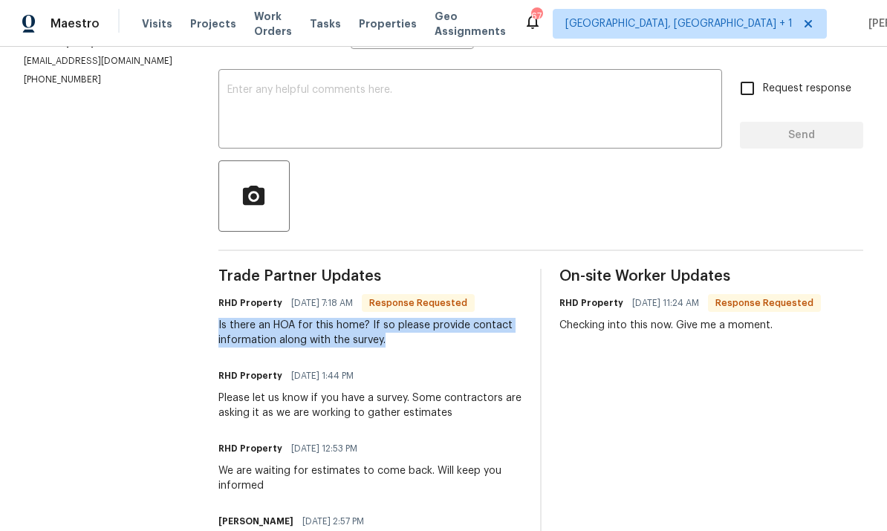
copy div "Is there an HOA for this home? If so please provide contact information along w…"
